Goal: Task Accomplishment & Management: Manage account settings

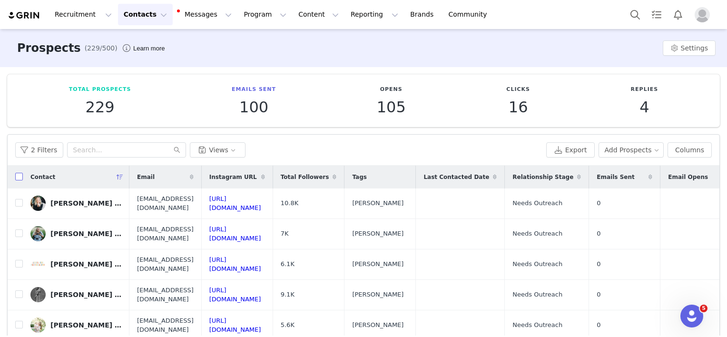
click at [17, 176] on input "checkbox" at bounding box center [19, 177] width 8 height 8
checkbox input "true"
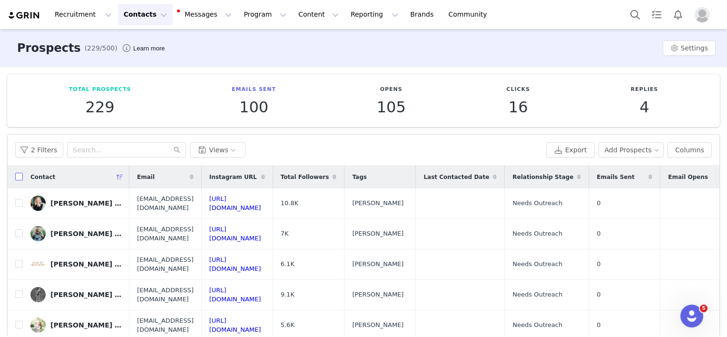
checkbox input "true"
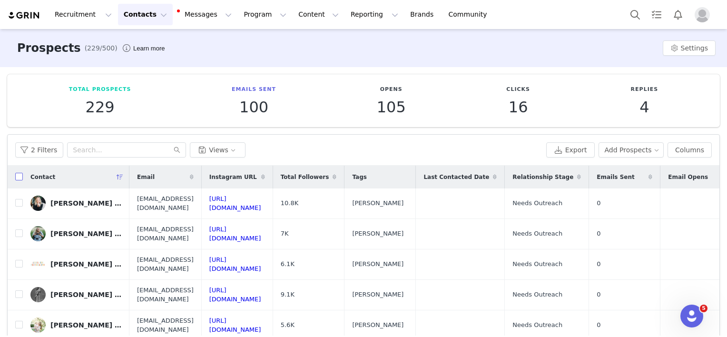
checkbox input "true"
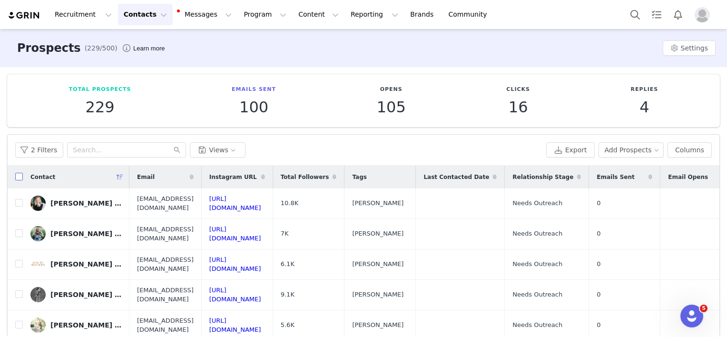
checkbox input "true"
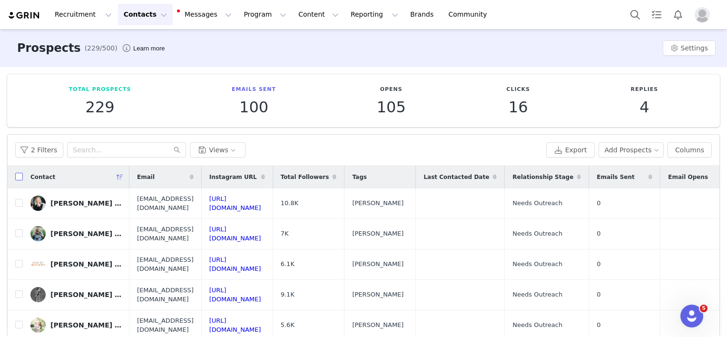
checkbox input "true"
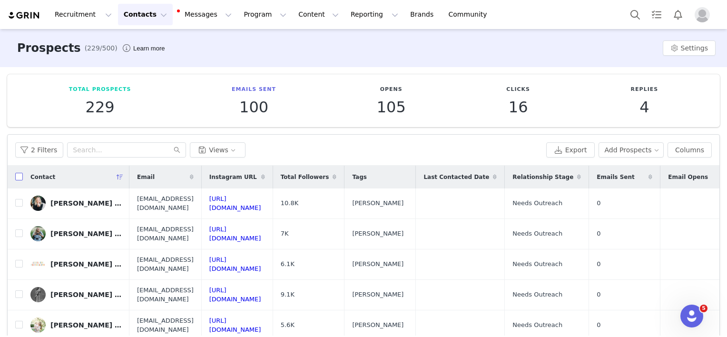
checkbox input "true"
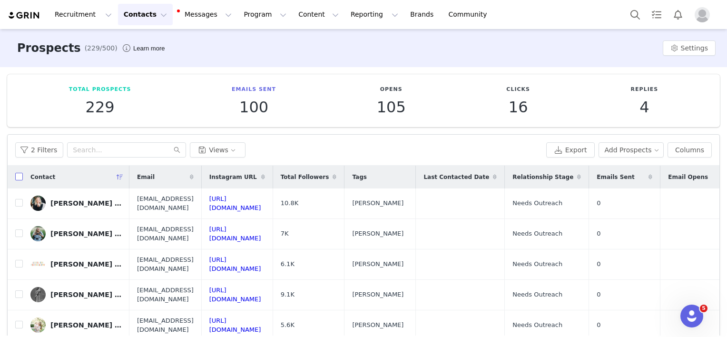
checkbox input "true"
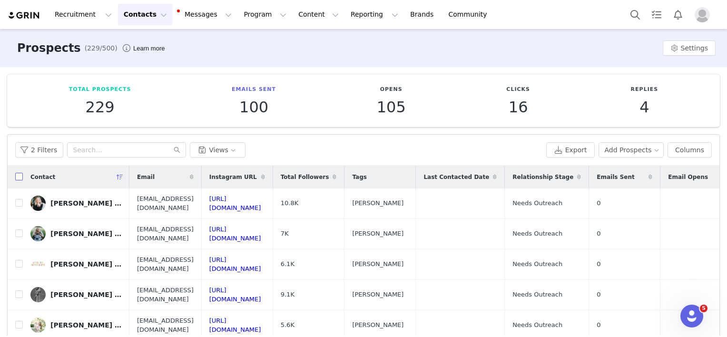
checkbox input "true"
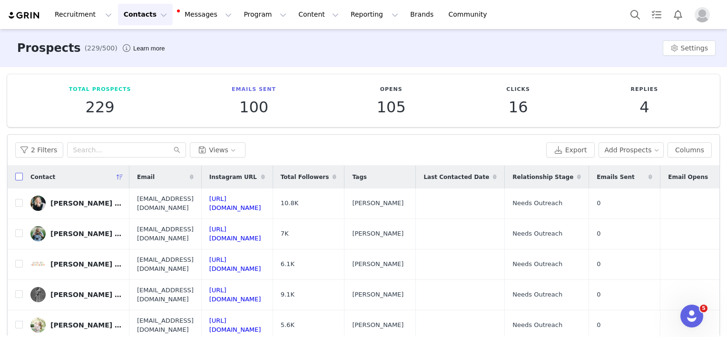
checkbox input "true"
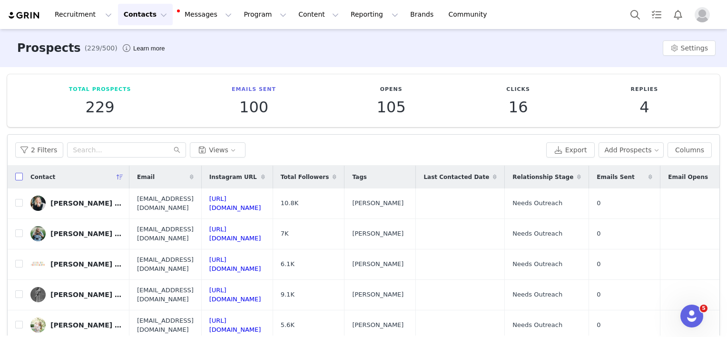
checkbox input "true"
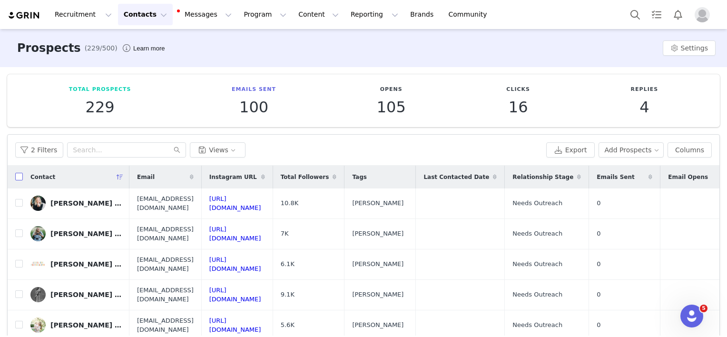
checkbox input "true"
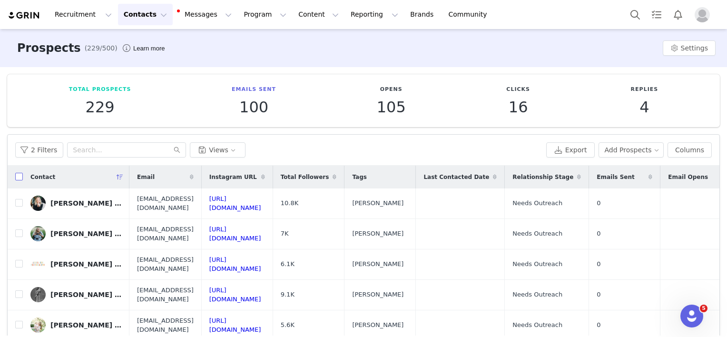
checkbox input "true"
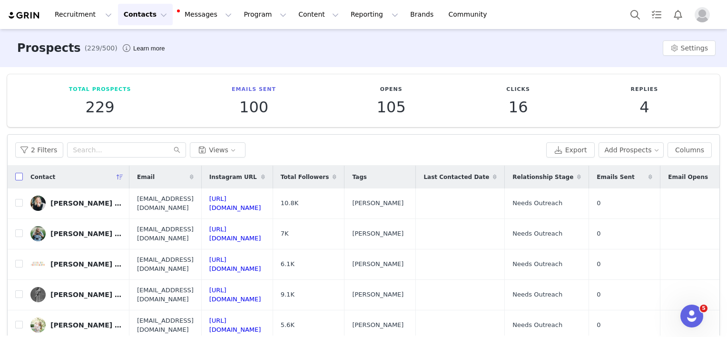
checkbox input "true"
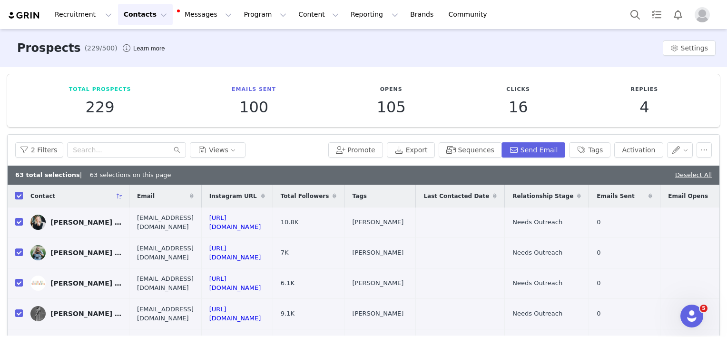
click at [18, 195] on input "checkbox" at bounding box center [19, 196] width 8 height 8
checkbox input "false"
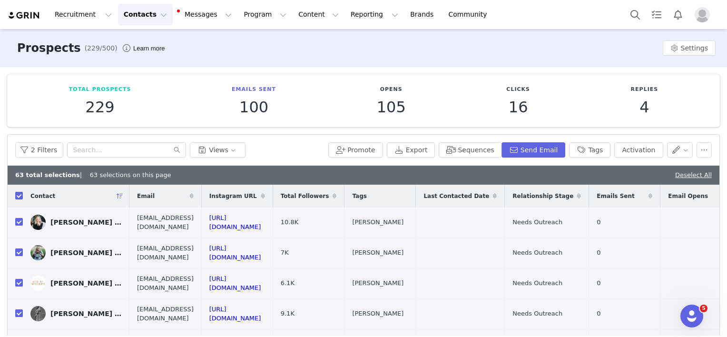
checkbox input "false"
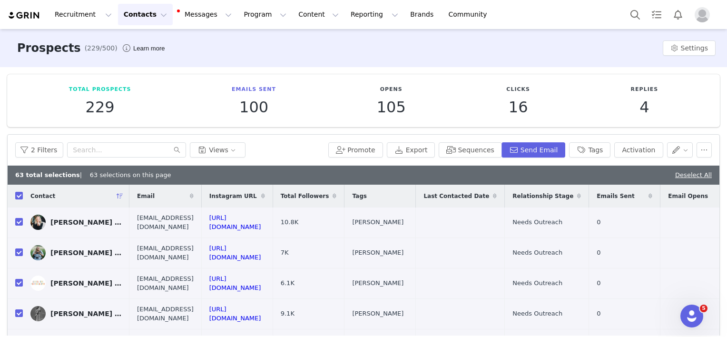
checkbox input "false"
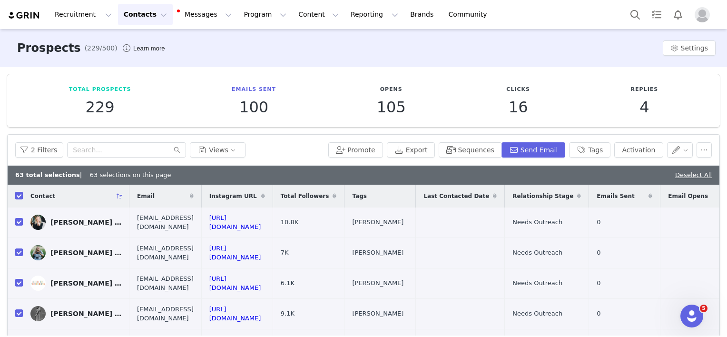
checkbox input "false"
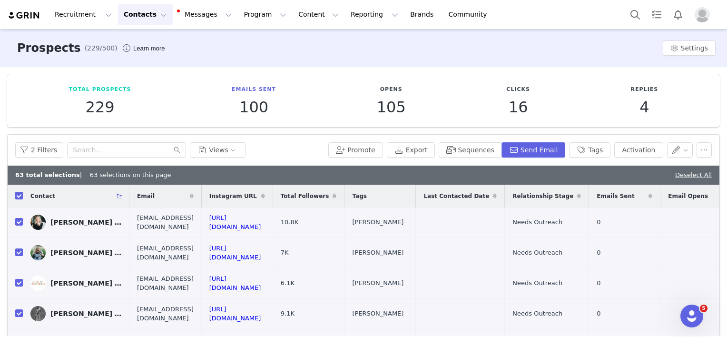
checkbox input "false"
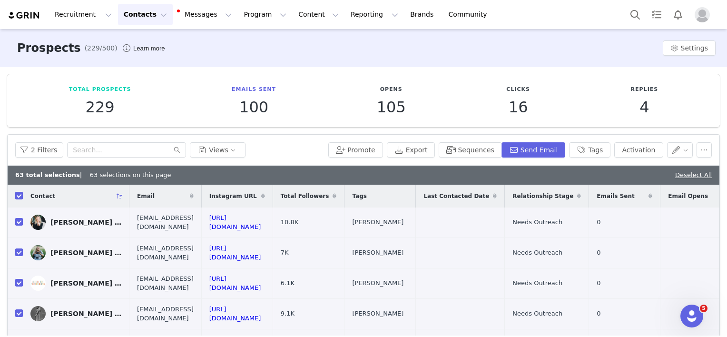
checkbox input "false"
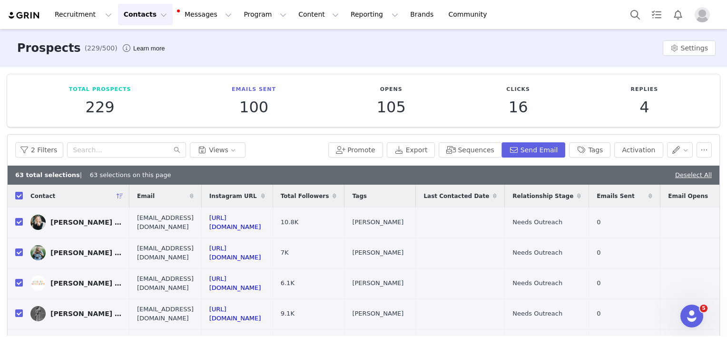
checkbox input "false"
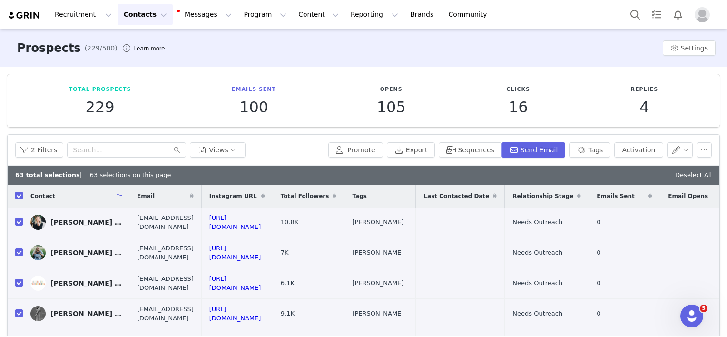
checkbox input "false"
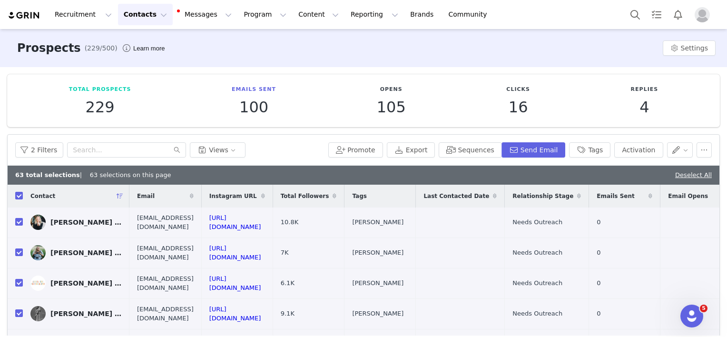
checkbox input "false"
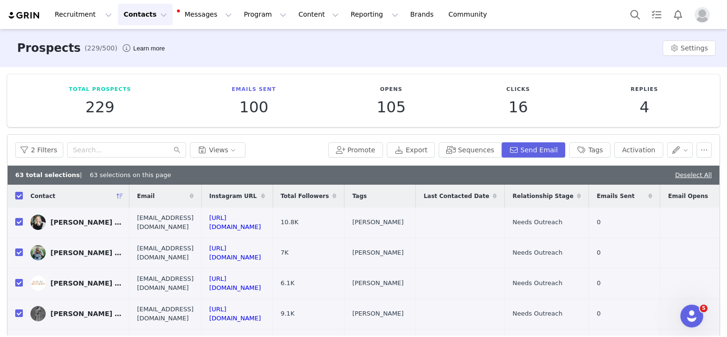
checkbox input "false"
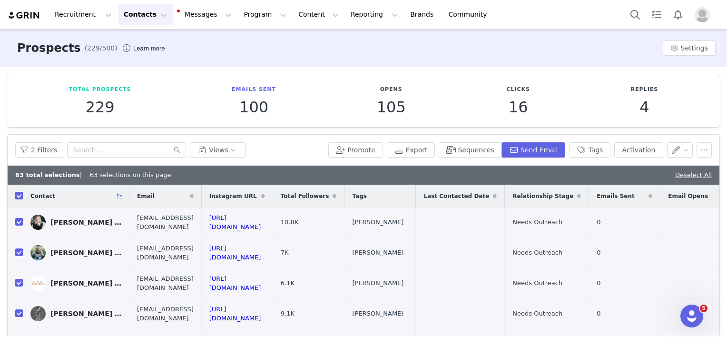
checkbox input "false"
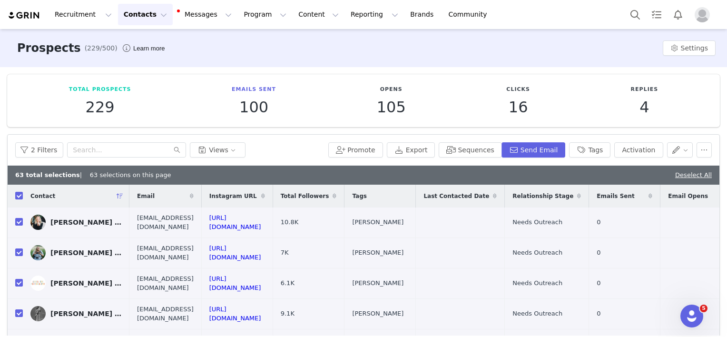
checkbox input "false"
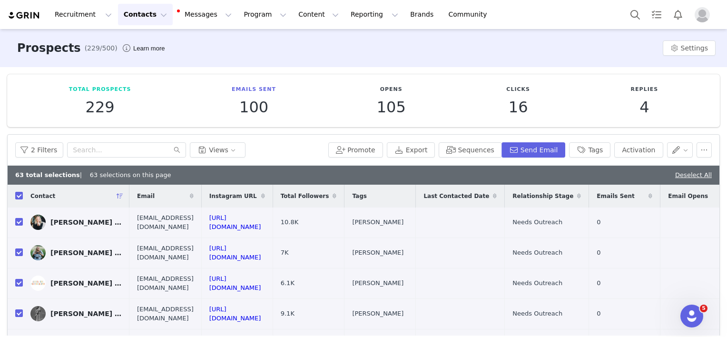
checkbox input "false"
